Goal: Transaction & Acquisition: Purchase product/service

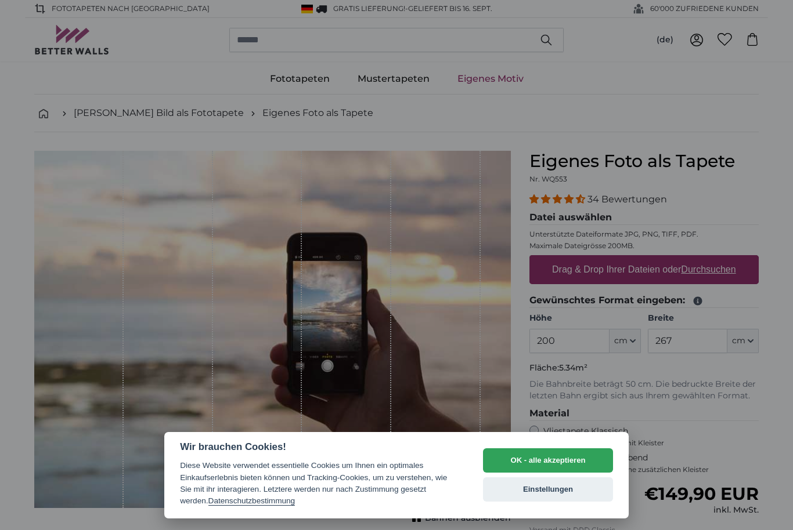
click at [573, 458] on button "OK - alle akzeptieren" at bounding box center [548, 461] width 130 height 24
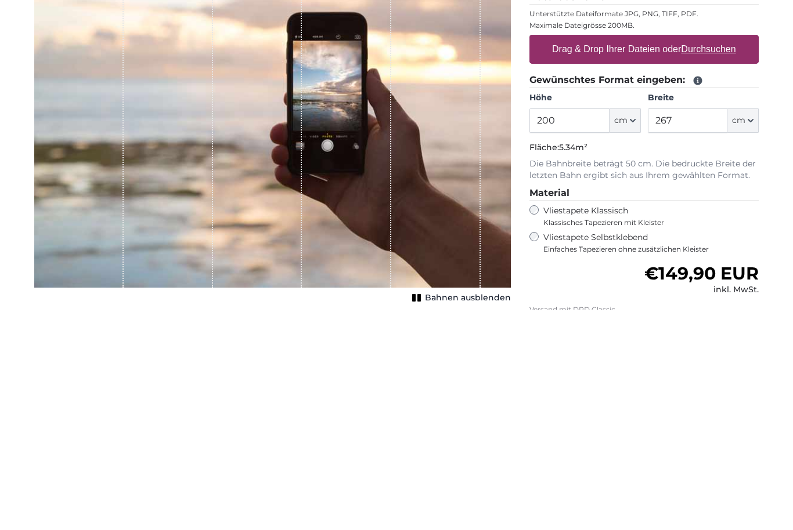
click at [738, 439] on span "Klassisches Tapezieren mit Kleister" at bounding box center [645, 443] width 205 height 9
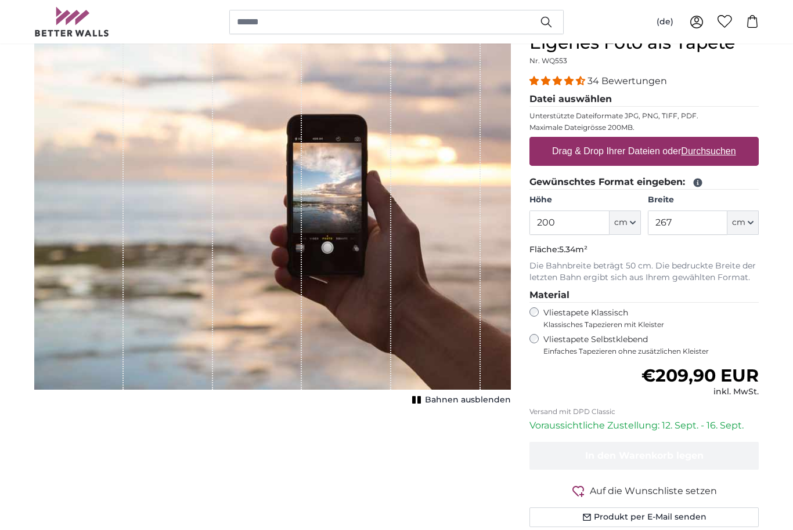
click at [431, 398] on span "Bahnen ausblenden" at bounding box center [468, 401] width 86 height 12
click at [652, 154] on label "Drag & Drop Ihrer Dateien oder Durchsuchen" at bounding box center [643, 151] width 193 height 23
click at [652, 140] on input "Drag & Drop Ihrer Dateien oder Durchsuchen" at bounding box center [643, 138] width 229 height 3
type input "**********"
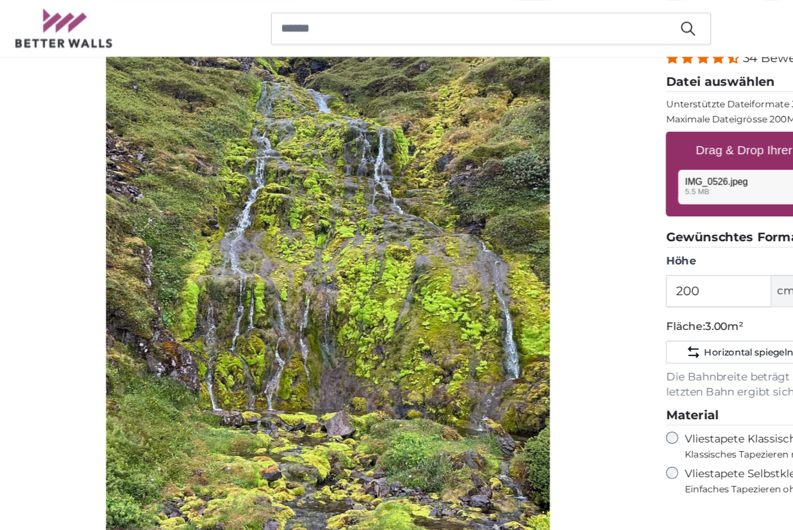
scroll to position [127, 0]
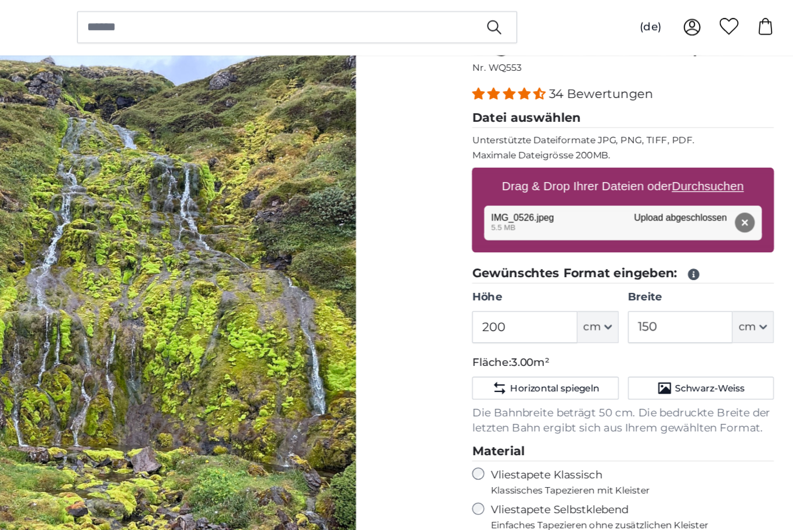
click at [747, 251] on icon "button" at bounding box center [750, 250] width 6 height 6
click at [671, 280] on link "Centimeter (cm)" at bounding box center [722, 280] width 102 height 21
click at [648, 245] on input "150" at bounding box center [688, 250] width 80 height 24
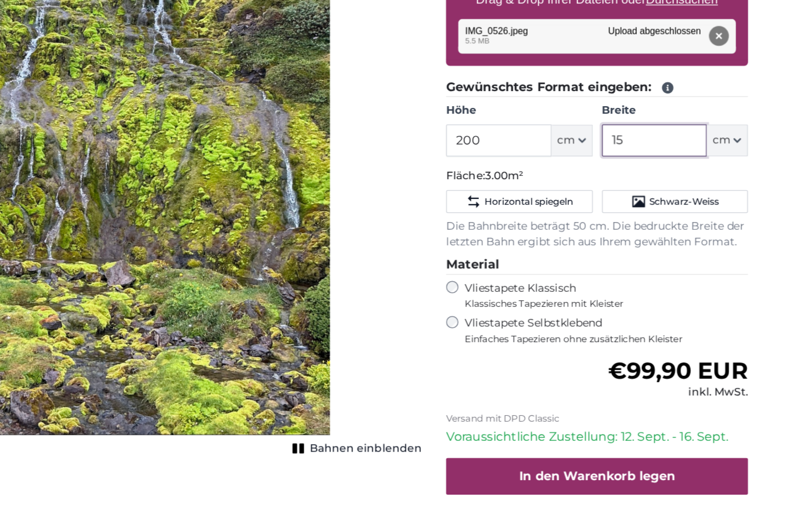
type input "1"
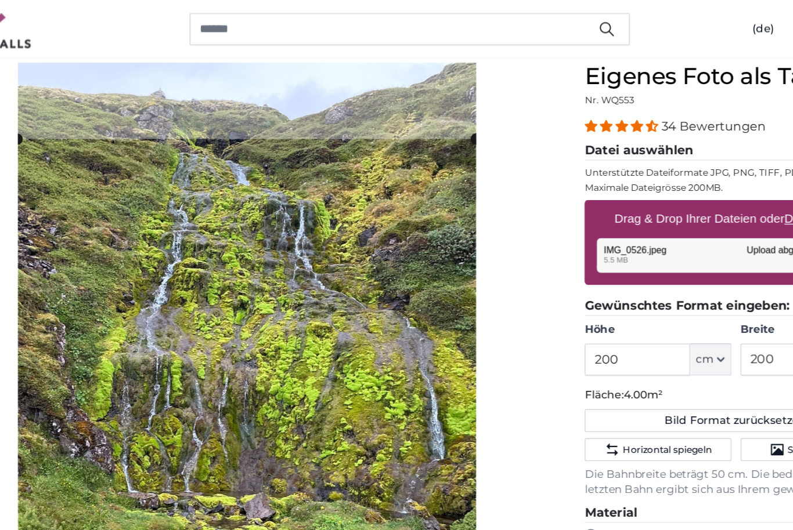
scroll to position [103, 0]
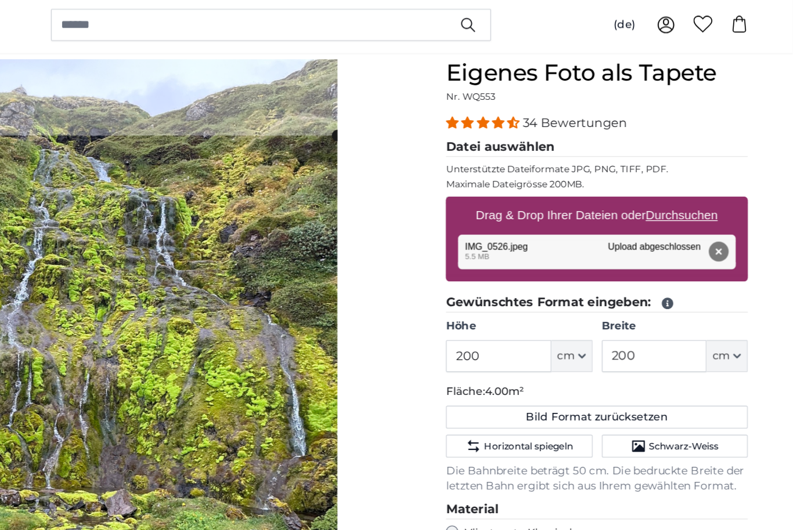
click at [729, 190] on button "Entfernen" at bounding box center [736, 194] width 15 height 15
type input "150"
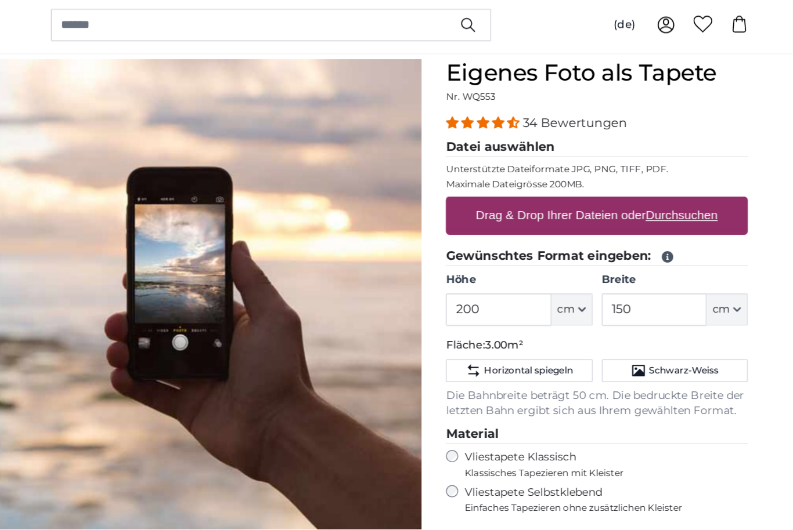
click at [681, 167] on u "Durchsuchen" at bounding box center [708, 167] width 55 height 10
click at [529, 156] on input "Drag & Drop Ihrer Dateien oder Durchsuchen" at bounding box center [643, 154] width 229 height 3
click at [681, 162] on u "Durchsuchen" at bounding box center [708, 167] width 55 height 10
click at [529, 156] on input "Drag & Drop Ihrer Dateien oder Durchsuchen" at bounding box center [643, 154] width 229 height 3
type input "**********"
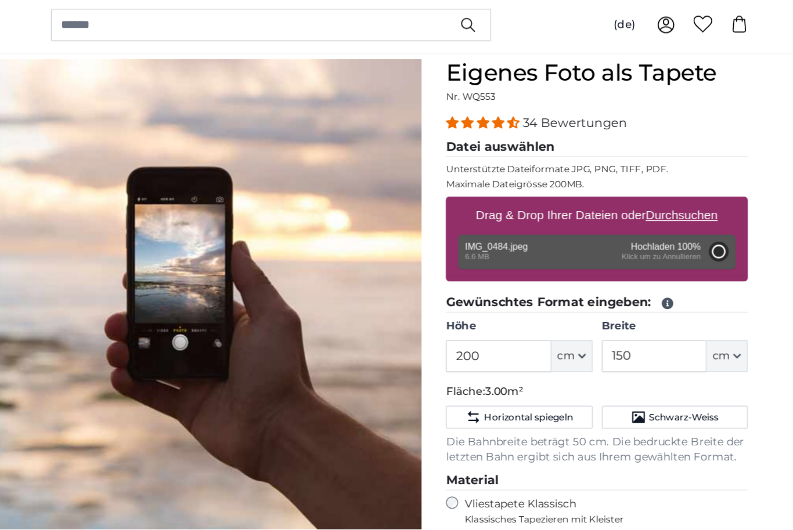
type input "266"
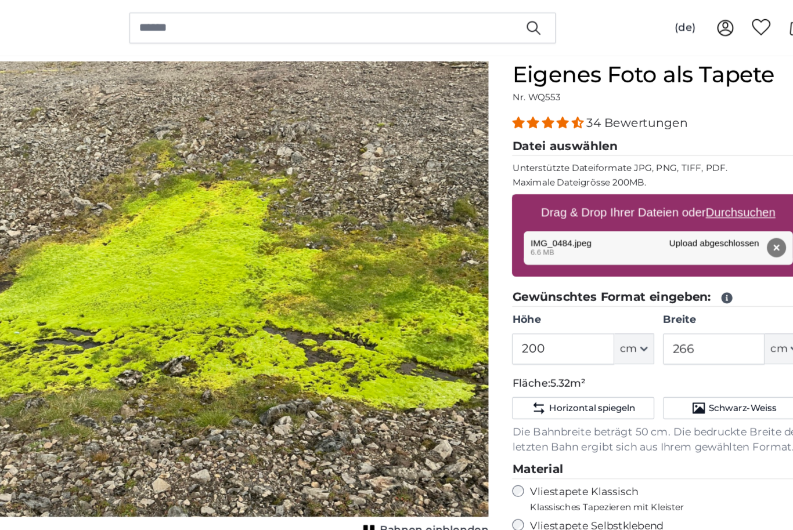
scroll to position [97, 0]
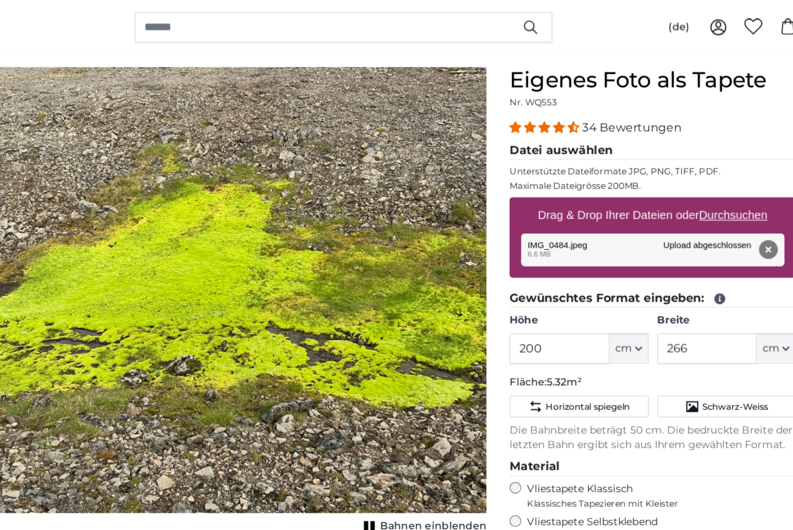
click at [729, 207] on button "Entfernen" at bounding box center [736, 200] width 15 height 15
